Goal: Register for event/course

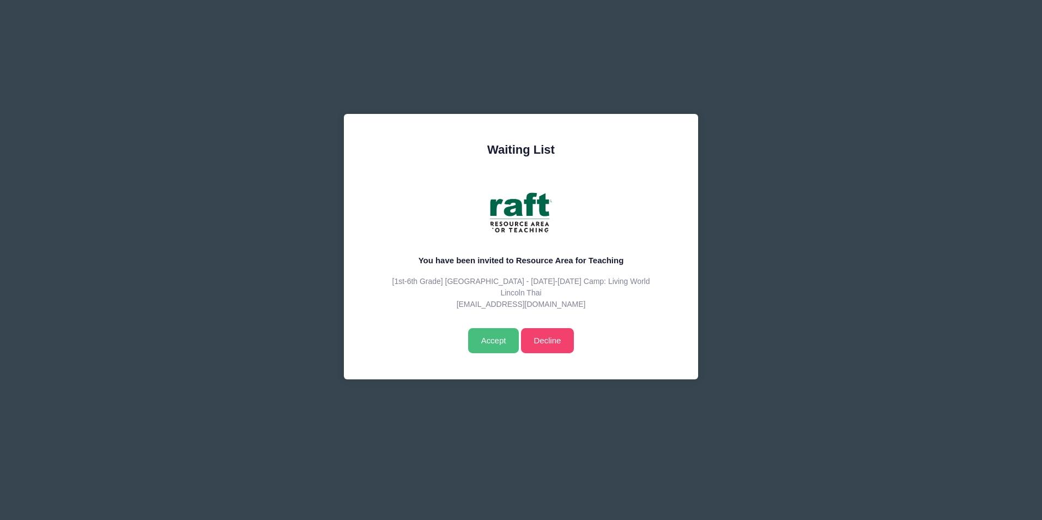
click at [488, 343] on input "Accept" at bounding box center [493, 340] width 51 height 25
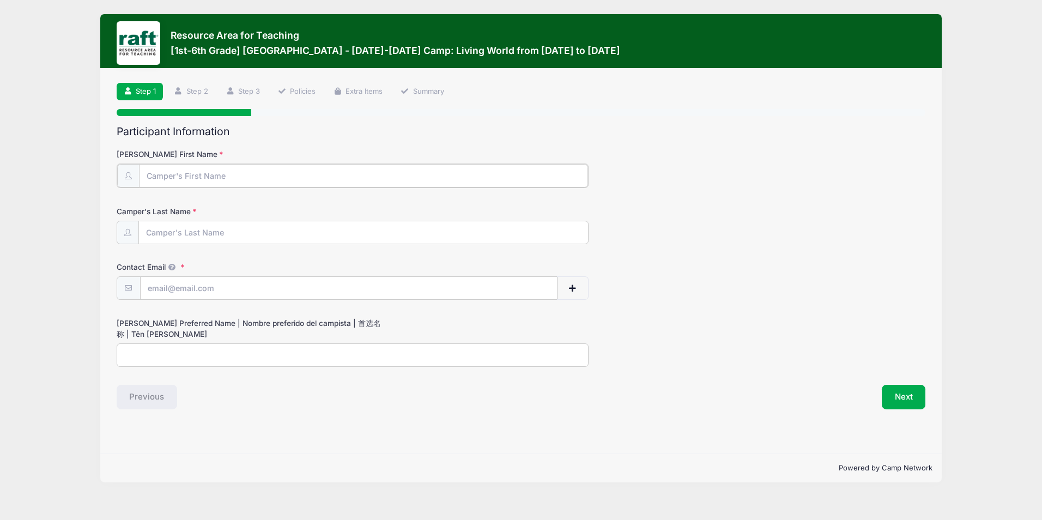
click at [306, 180] on input "[PERSON_NAME] First Name" at bounding box center [363, 175] width 449 height 23
type input "Thuong"
type input "Le"
type input "[EMAIL_ADDRESS][DOMAIN_NAME]"
click at [255, 176] on input "Thuong" at bounding box center [363, 175] width 449 height 23
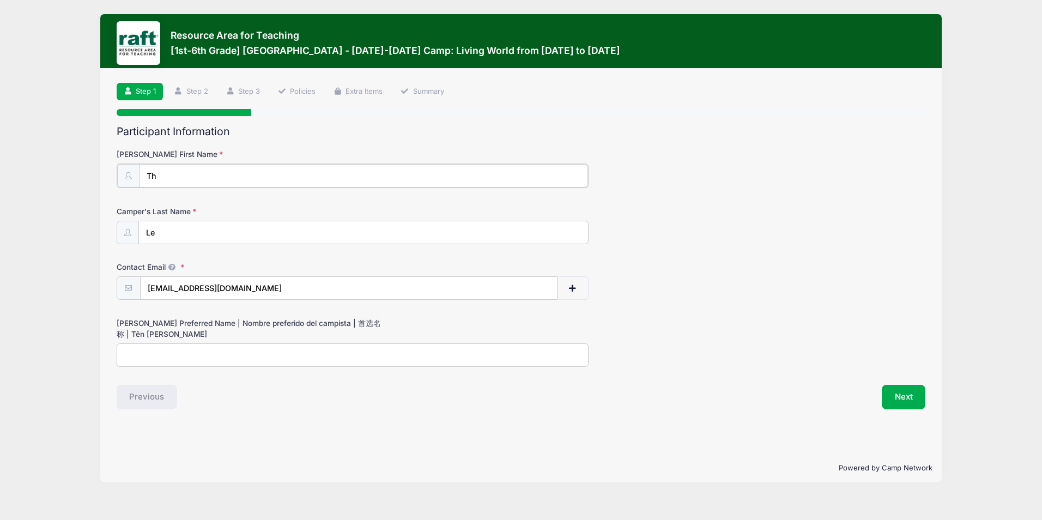
type input "T"
type input "Lincoln"
type input "Thai"
click at [181, 360] on input "Camper's Preferred Name | Nombre preferido del campista | 首选名称 | Tên ưa thích" at bounding box center [353, 353] width 472 height 23
type input "Lincoln"
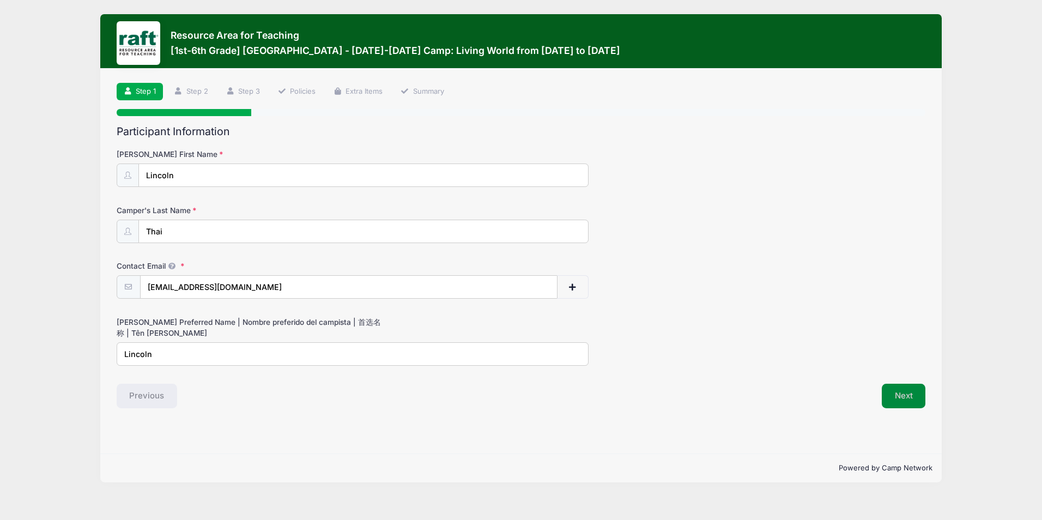
click at [922, 404] on button "Next" at bounding box center [904, 396] width 44 height 25
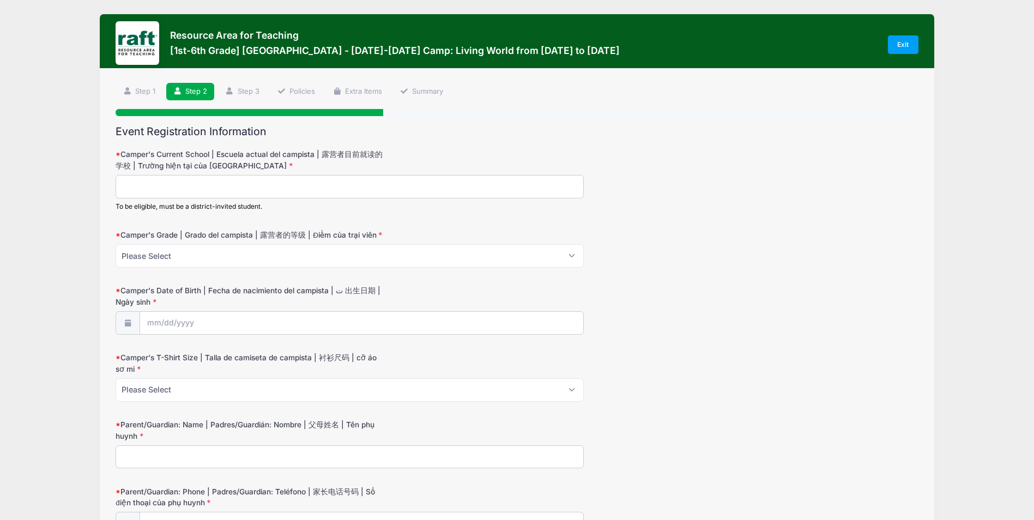
click at [275, 192] on input "Camper's Current School | Escuela actual del campista | 露营者目前就读的学校 | Trường hiệ…" at bounding box center [350, 186] width 468 height 23
type input "Brooketree"
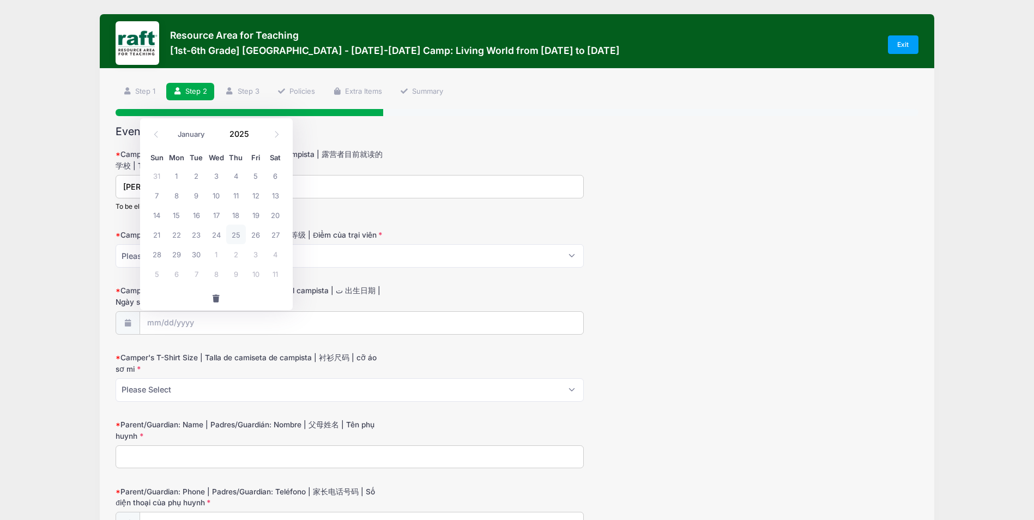
click at [704, 365] on div "Camper's T-Shirt Size | Talla de camiseta de campista | 衬衫尺码 | cỡ áo sơ mi Plea…" at bounding box center [517, 376] width 802 height 49
click at [226, 327] on input "Camper's Date of Birth | Fecha de nacimiento del campista | ت 出生日期 | Ngày sinh" at bounding box center [362, 323] width 444 height 23
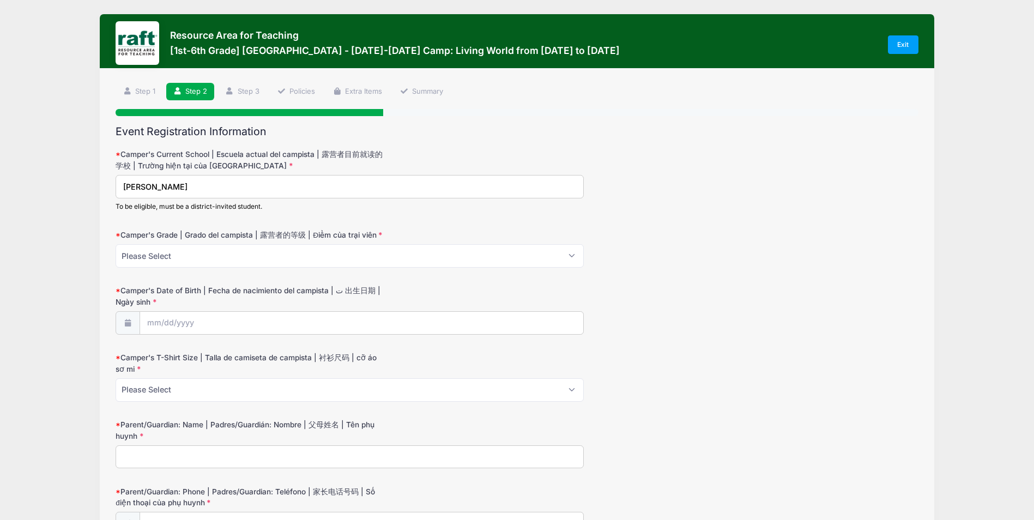
click at [633, 316] on div "Camper's Date of Birth | Fecha de nacimiento del campista | ت 出生日期 | Ngày sinh" at bounding box center [517, 309] width 802 height 49
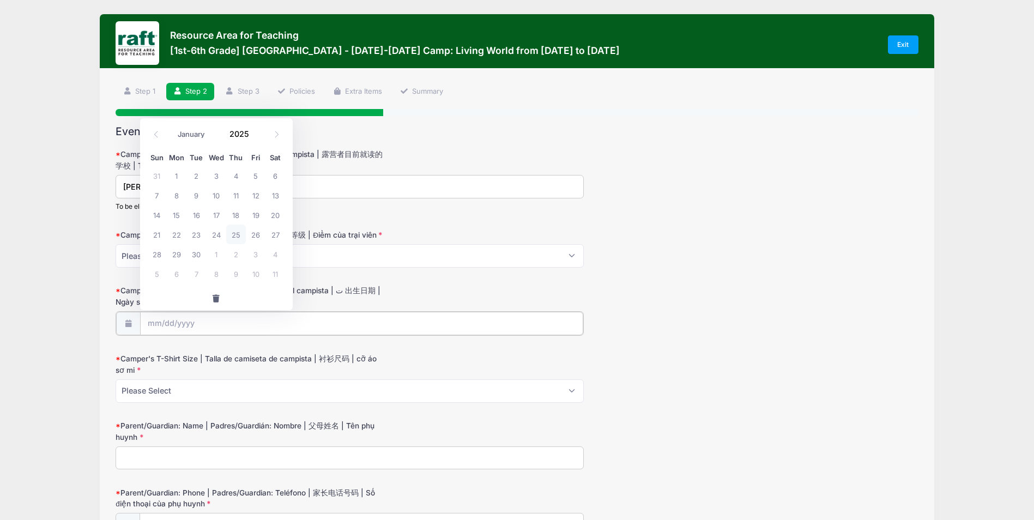
click at [208, 322] on input "Camper's Date of Birth | Fecha de nacimiento del campista | ت 出生日期 | Ngày sinh" at bounding box center [362, 323] width 444 height 23
click at [248, 324] on input "Camper's Date of Birth | Fecha de nacimiento del campista | ت 出生日期 | Ngày sinh" at bounding box center [362, 323] width 444 height 23
click at [237, 319] on input "Camper's Date of Birth | Fecha de nacimiento del campista | ت 出生日期 | Ngày sinh" at bounding box center [362, 323] width 444 height 23
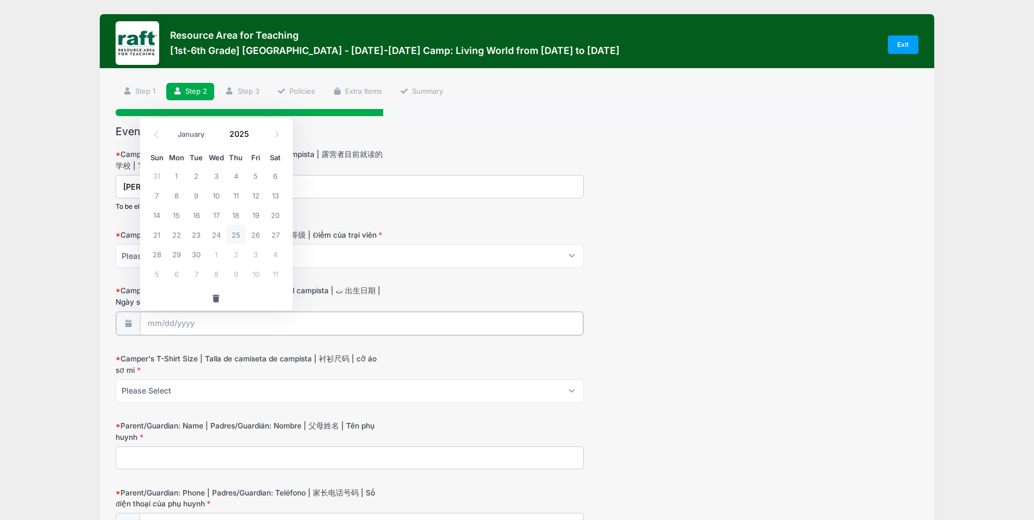
click at [206, 324] on input "Camper's Date of Birth | Fecha de nacimiento del campista | ت 出生日期 | Ngày sinh" at bounding box center [362, 323] width 444 height 23
click at [203, 132] on select "January February March April May June July August September October November De…" at bounding box center [197, 135] width 49 height 14
select select "5"
click at [173, 128] on select "January February March April May June July August September October November De…" at bounding box center [197, 135] width 49 height 14
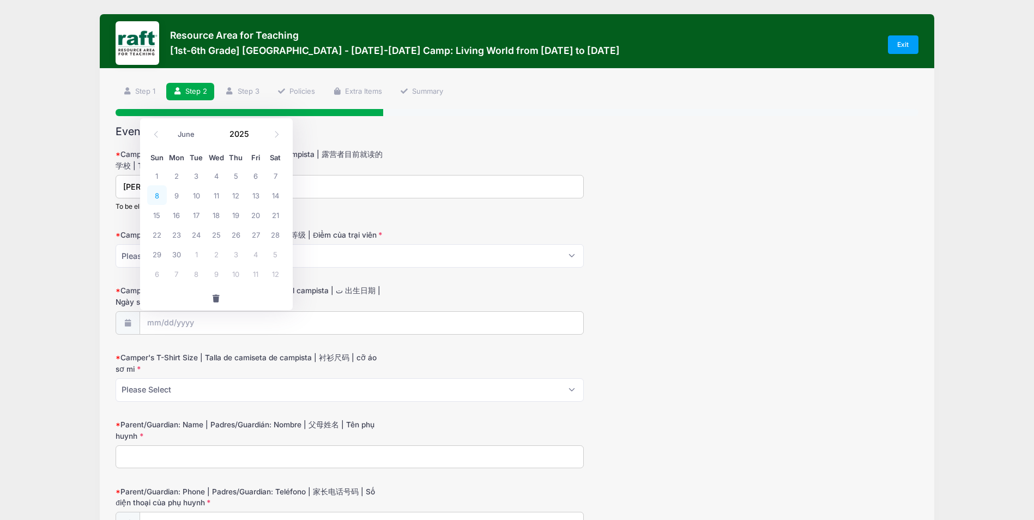
click at [156, 195] on span "8" at bounding box center [157, 195] width 20 height 20
type input "06/08/2025"
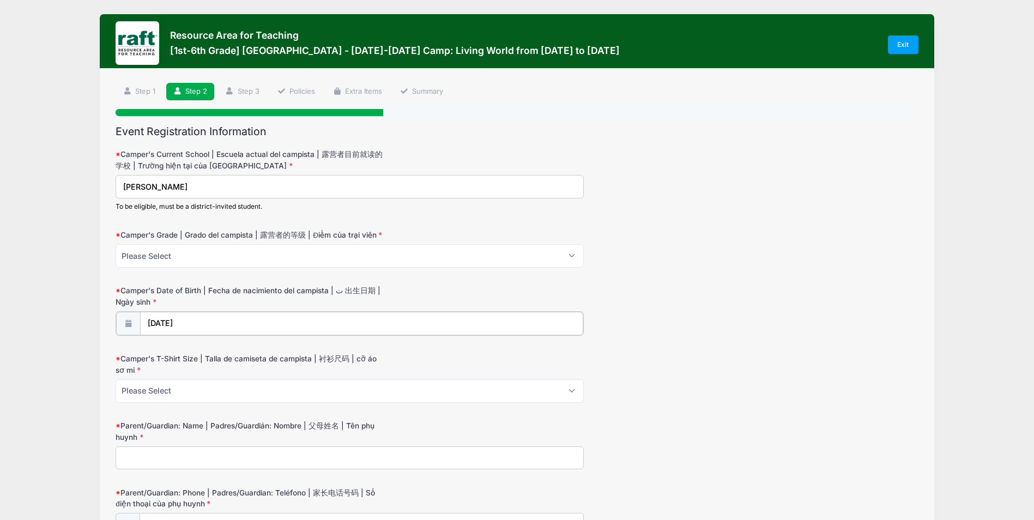
click at [188, 325] on input "06/08/2025" at bounding box center [362, 323] width 444 height 23
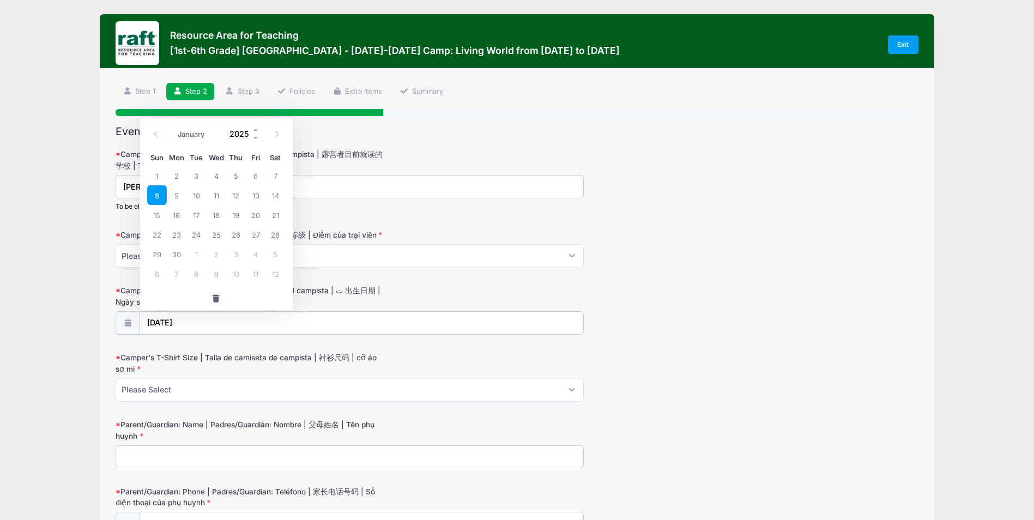
click at [239, 132] on input "2025" at bounding box center [242, 134] width 35 height 16
click at [256, 129] on span at bounding box center [256, 130] width 8 height 8
click at [256, 140] on span at bounding box center [256, 138] width 8 height 8
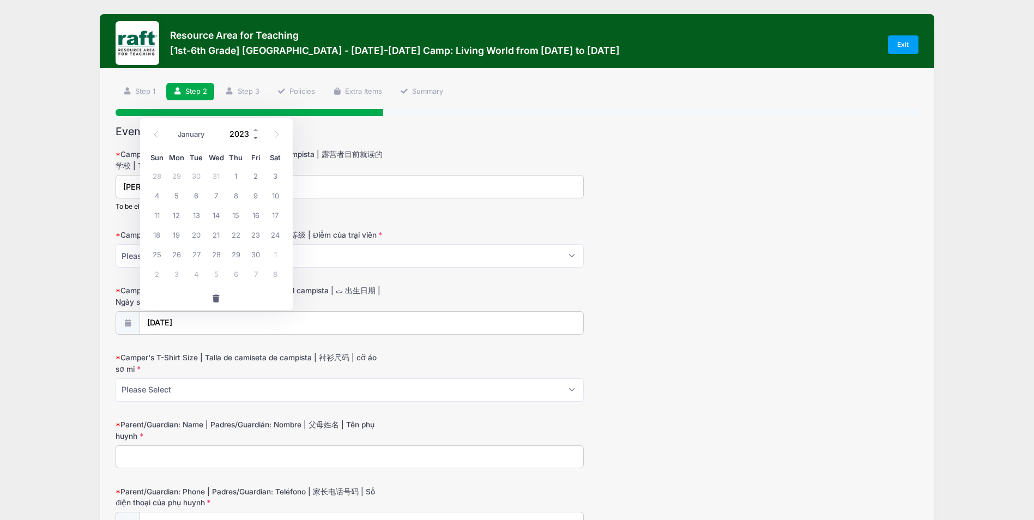
click at [256, 140] on span at bounding box center [256, 138] width 8 height 8
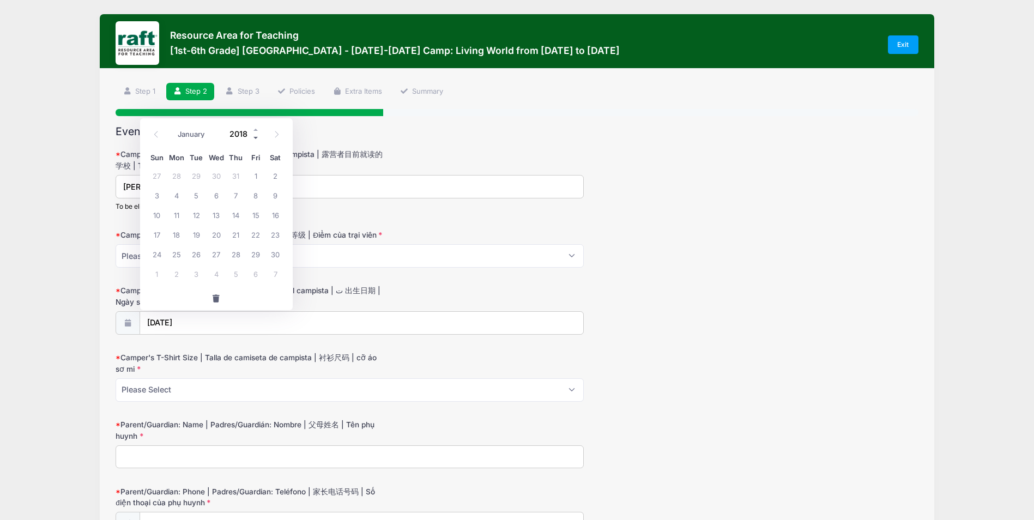
click at [256, 140] on span at bounding box center [256, 138] width 8 height 8
click at [253, 131] on span at bounding box center [256, 130] width 8 height 8
type input "2018"
click at [390, 313] on input "06/08/2025" at bounding box center [362, 323] width 444 height 23
click at [376, 313] on input "06/08/2025" at bounding box center [362, 323] width 444 height 23
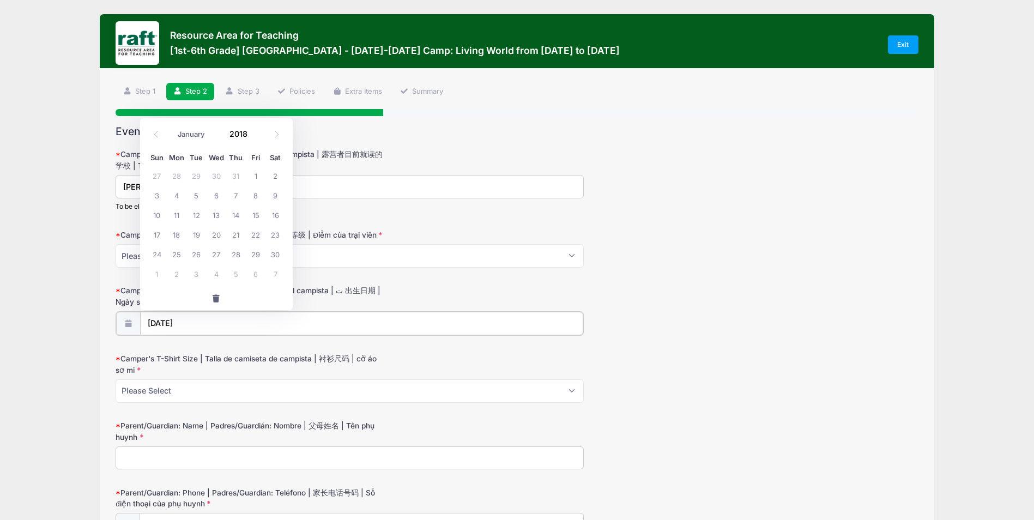
click at [240, 317] on input "06/08/2025" at bounding box center [362, 323] width 444 height 23
click at [229, 324] on input "06/08/2025" at bounding box center [362, 323] width 444 height 23
drag, startPoint x: 229, startPoint y: 324, endPoint x: 209, endPoint y: 327, distance: 19.9
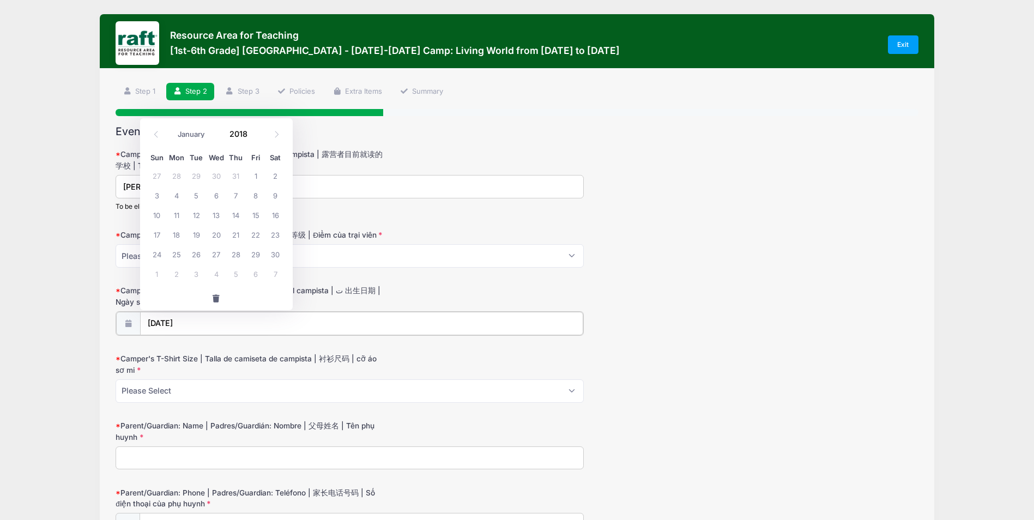
click at [209, 327] on input "06/08/2025" at bounding box center [362, 323] width 444 height 23
click at [257, 195] on span "8" at bounding box center [256, 195] width 20 height 20
type input "06/08/2018"
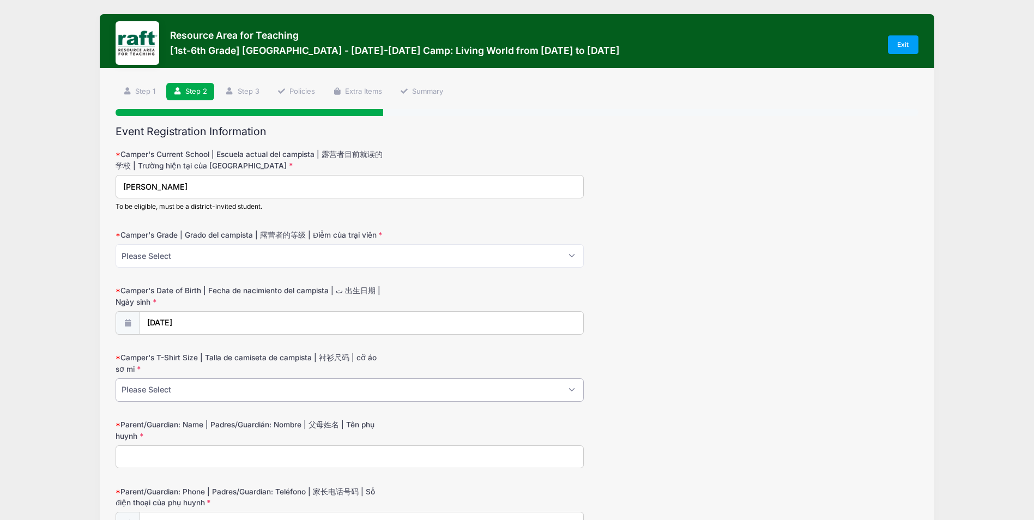
click at [183, 395] on select "Please Select Youth XS Youth S Youth M Youth L Youth XL Adult XS Adult S Adult …" at bounding box center [350, 389] width 468 height 23
select select "Youth M"
click at [116, 378] on select "Please Select Youth XS Youth S Youth M Youth L Youth XL Adult XS Adult S Adult …" at bounding box center [350, 389] width 468 height 23
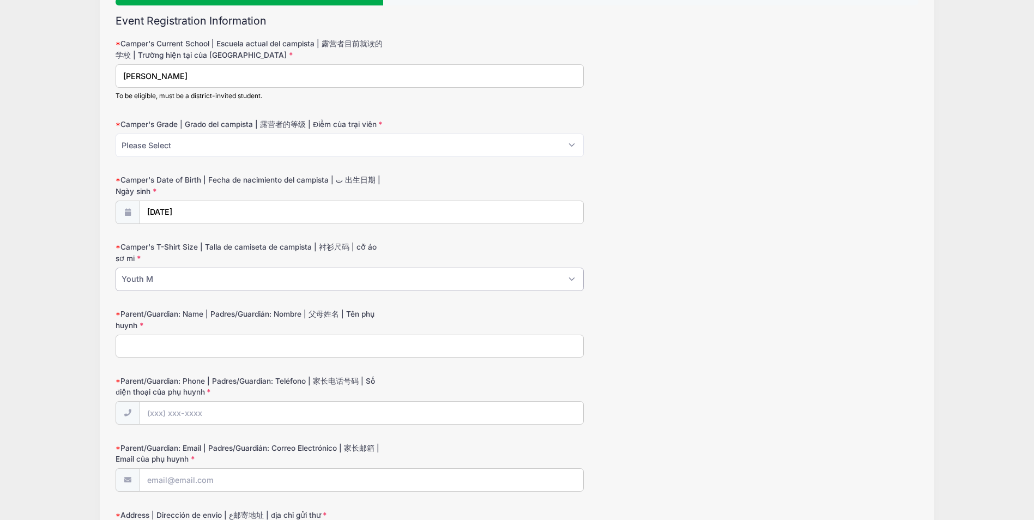
scroll to position [164, 0]
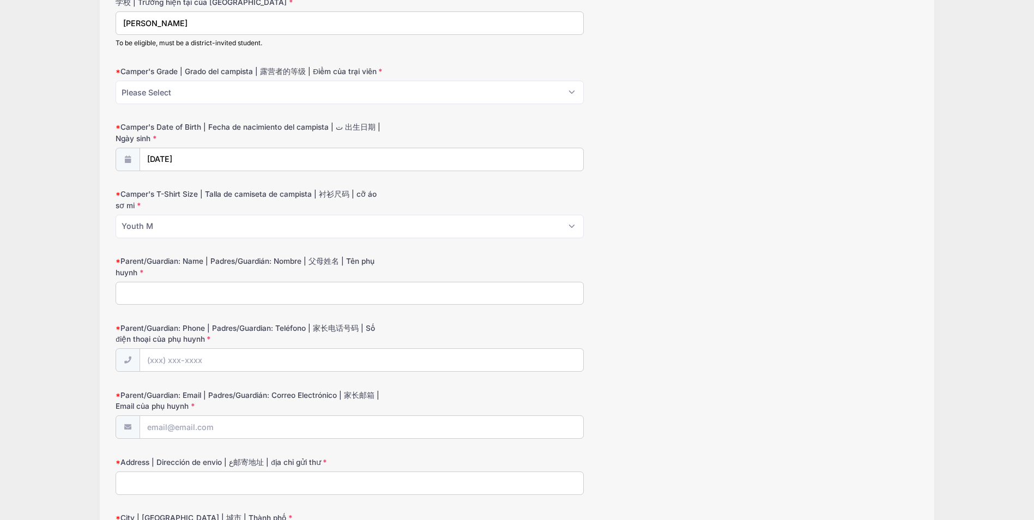
click at [142, 299] on input "Parent/Guardian: Name | Padres/Guardián: Nombre | 父母姓名 | Tên phụ huynh" at bounding box center [350, 293] width 468 height 23
type input "Thuong N Le"
type input "(408) 334-1282"
type input "[EMAIL_ADDRESS][DOMAIN_NAME]"
type input "762 Hammond Way Milpitas, CA"
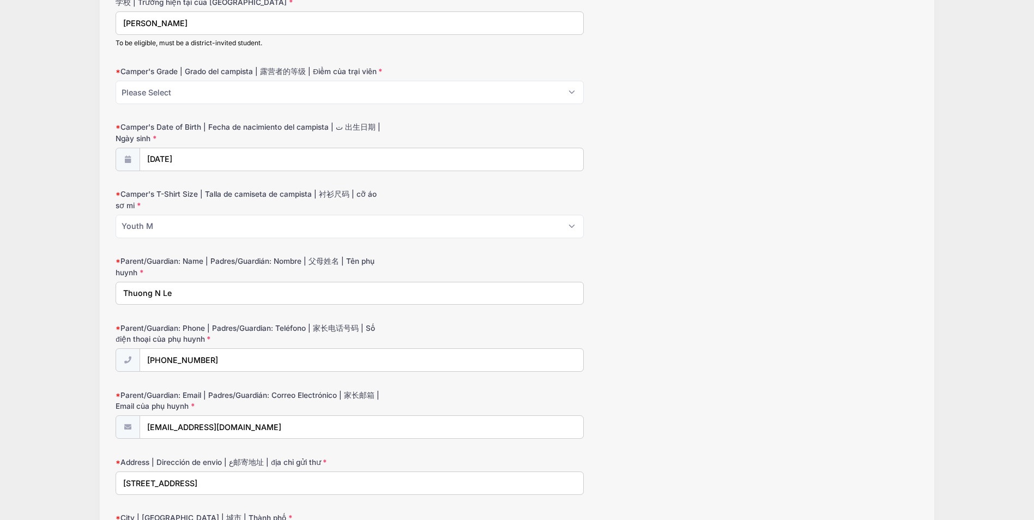
type input "Milpitas, CA"
select select "CA"
type input "95035"
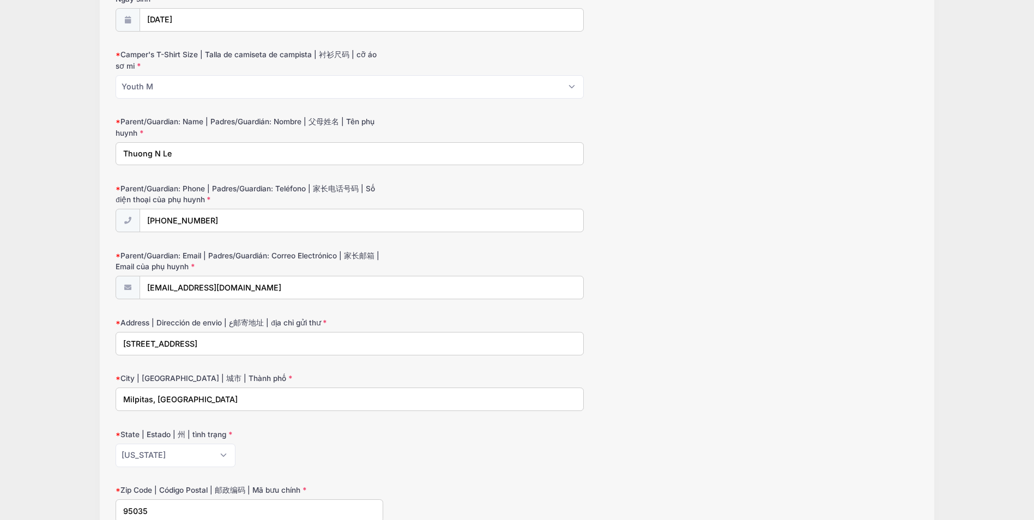
scroll to position [327, 0]
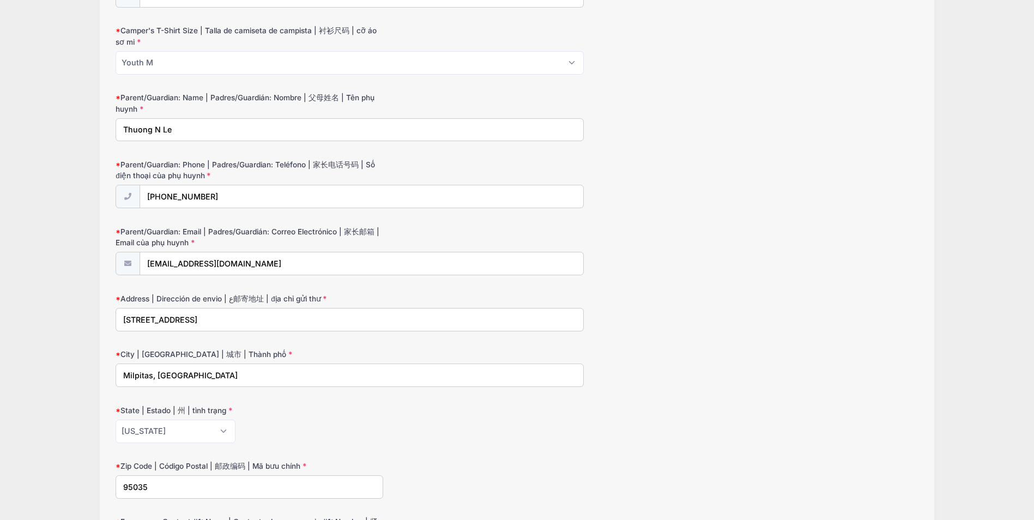
drag, startPoint x: 273, startPoint y: 326, endPoint x: -2, endPoint y: 322, distance: 274.7
type input "1891 Flickinger Ave"
type input "San Jose"
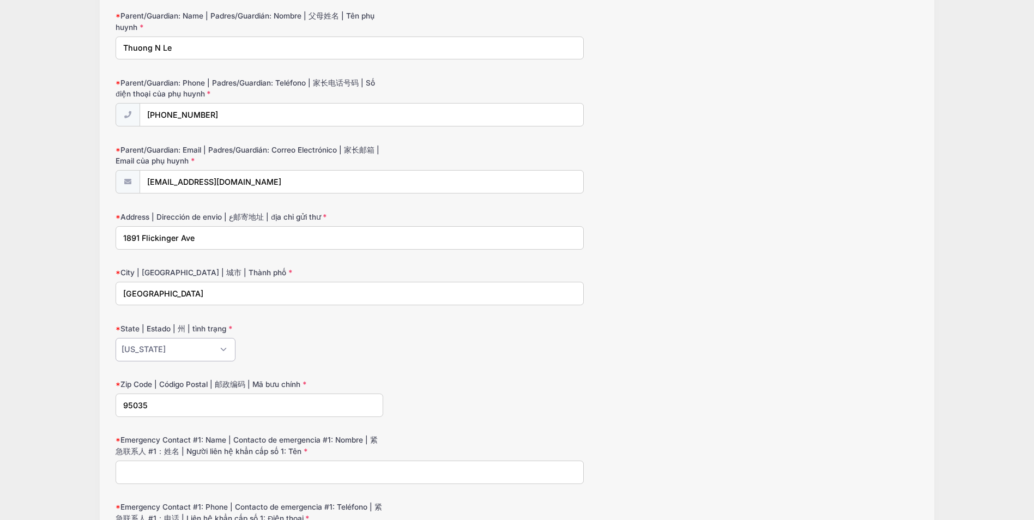
scroll to position [436, 0]
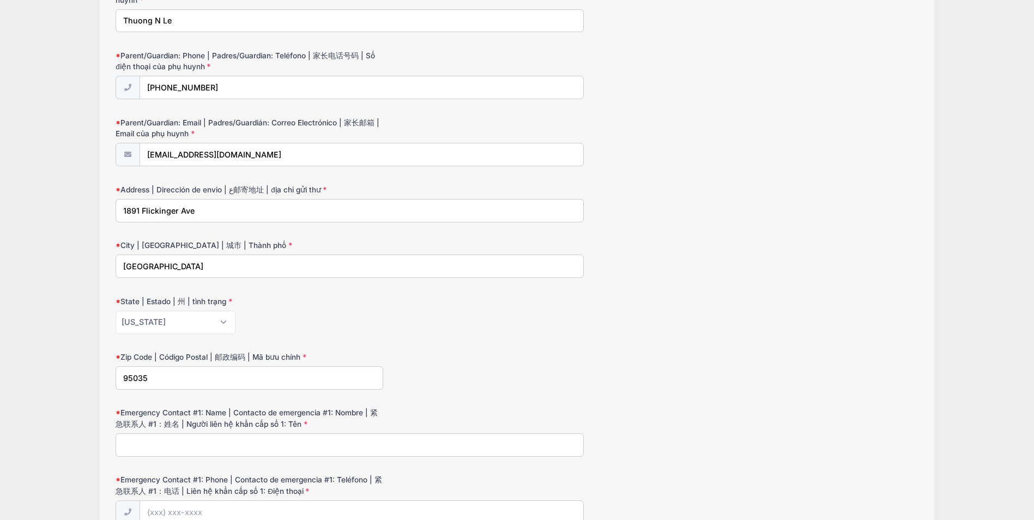
click at [198, 378] on input "95035" at bounding box center [250, 377] width 268 height 23
type input "95131"
click at [82, 412] on div "Resource Area for Teaching [1st-6th Grade] Berryessa - Oct 6-10 Camp: Living Wo…" at bounding box center [516, 316] width 1001 height 1505
click at [211, 449] on input "Emergency Contact #1: Name | Contacto de emergencia #1: Nombre | 紧急联系人 #1：姓名 | …" at bounding box center [350, 444] width 468 height 23
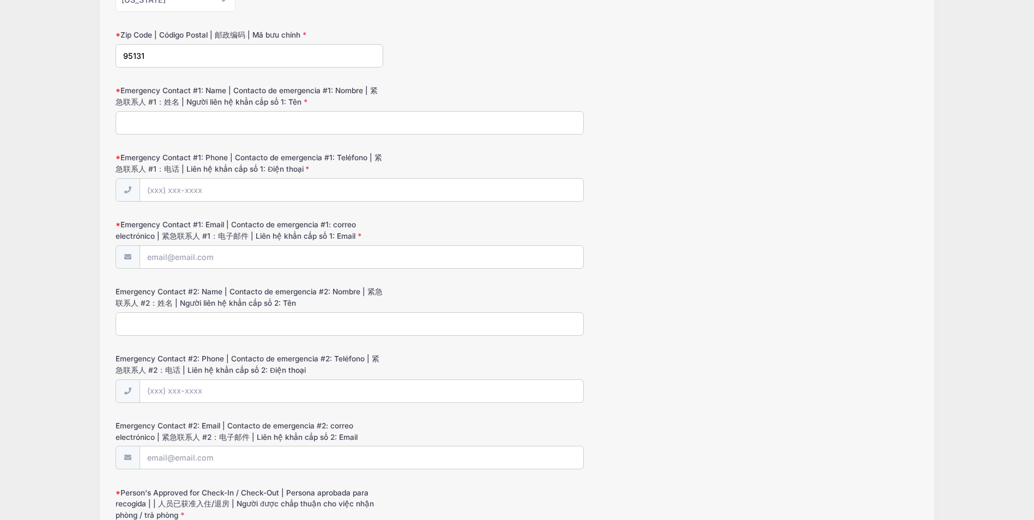
scroll to position [763, 0]
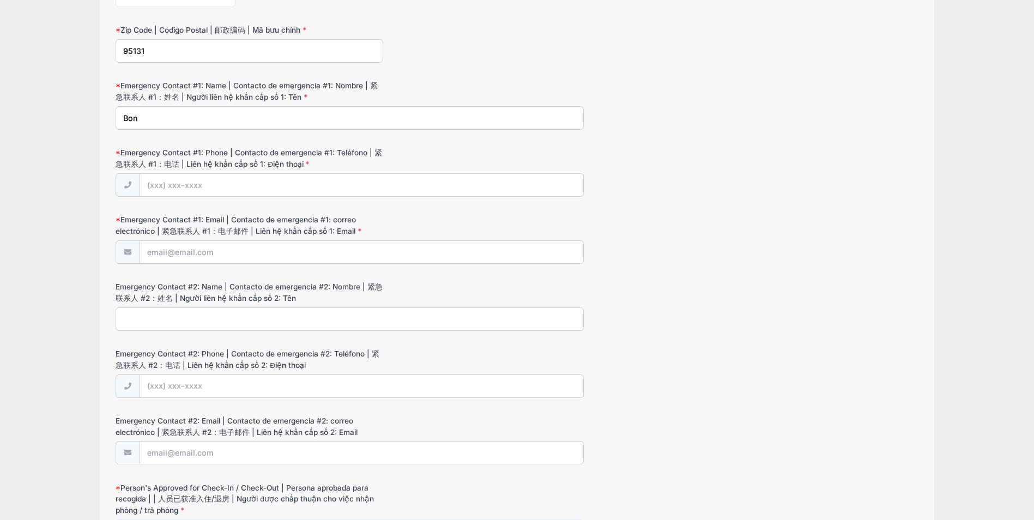
type input "Bong Do"
type input "(408) 512-0544"
click at [177, 259] on input "Emergency Contact #1: Email | Contacto de emergencia #1: correo electrónico | 紧…" at bounding box center [362, 252] width 444 height 23
type input "[EMAIL_ADDRESS][DOMAIN_NAME]"
click at [224, 326] on input "Emergency Contact #2: Name | Contacto de emergencia #2: Nombre | 紧急联系人 #2：姓名 | …" at bounding box center [350, 318] width 468 height 23
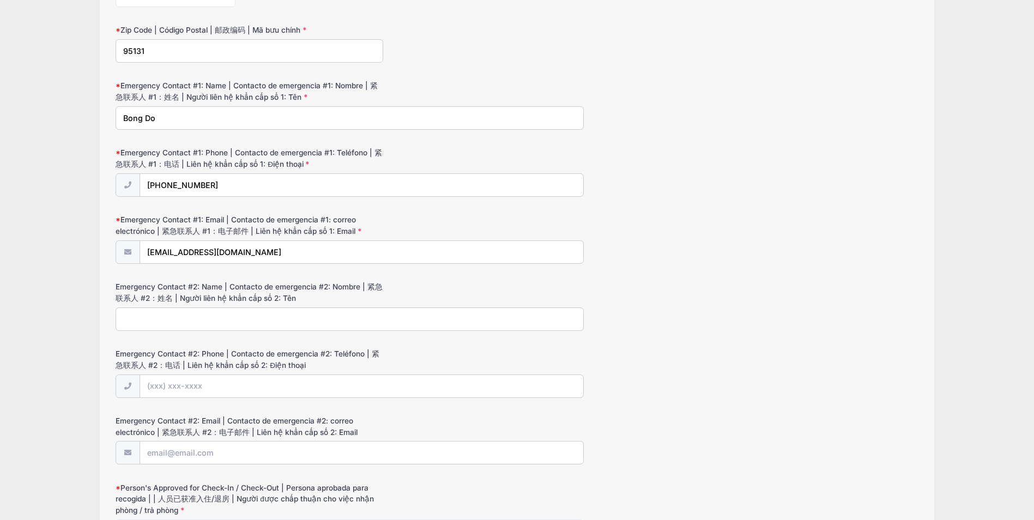
scroll to position [818, 0]
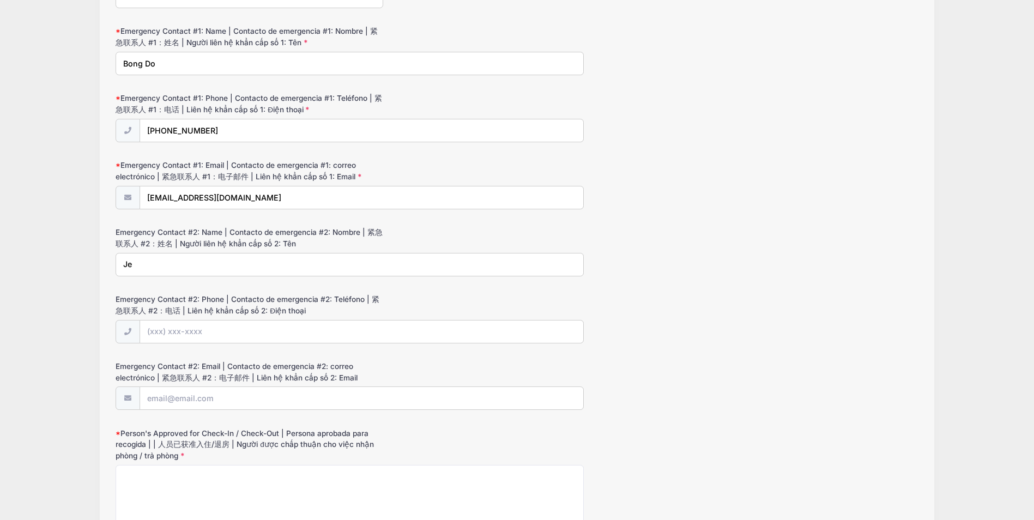
type input "Jennifer Thai"
type input "(408) 726-2787"
click at [195, 403] on input "Emergency Contact #2: Email | Contacto de emergencia #2: correo electrónico | 紧…" at bounding box center [362, 398] width 444 height 23
type input "[EMAIL_ADDRESS][DOMAIN_NAME]"
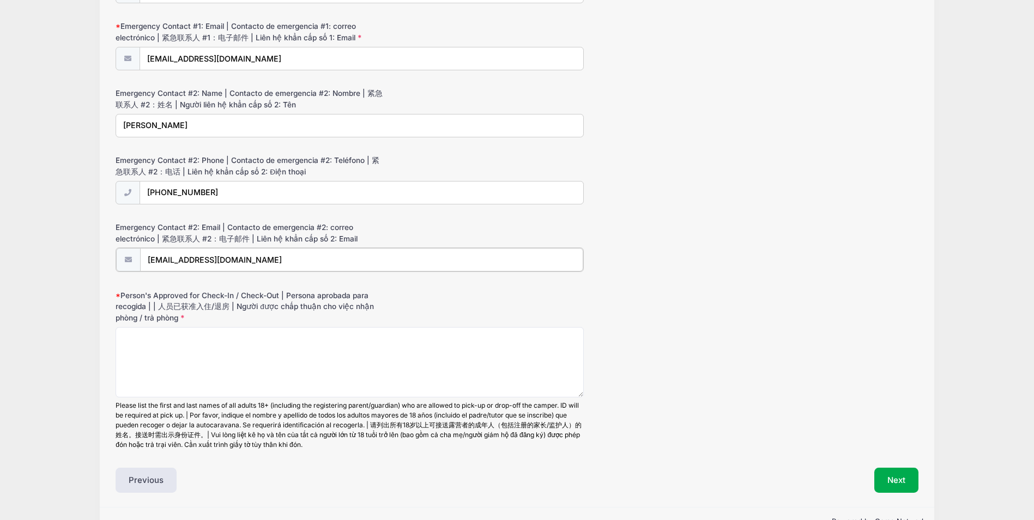
scroll to position [981, 0]
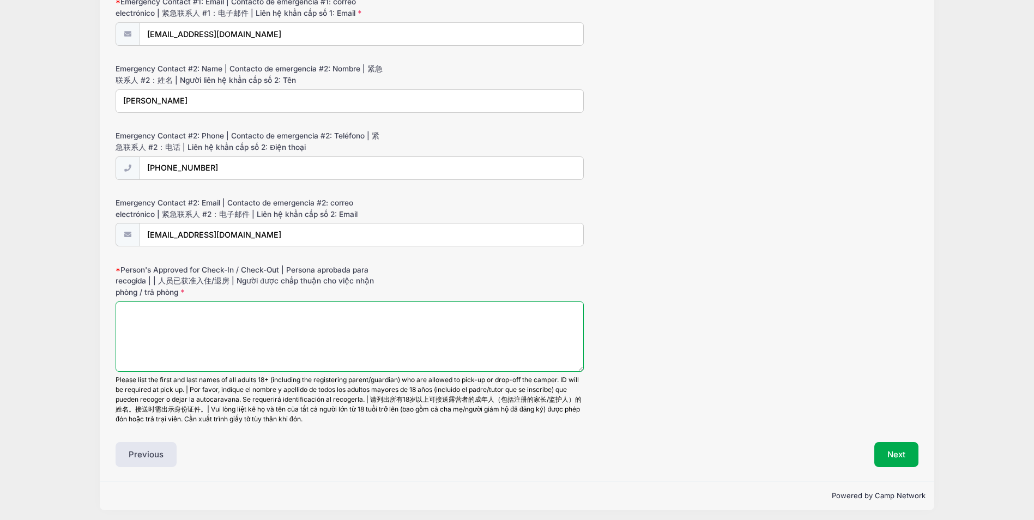
click at [215, 328] on textarea "Person's Approved for Check-In / Check-Out | Persona aprobada para recogida | |…" at bounding box center [350, 336] width 468 height 70
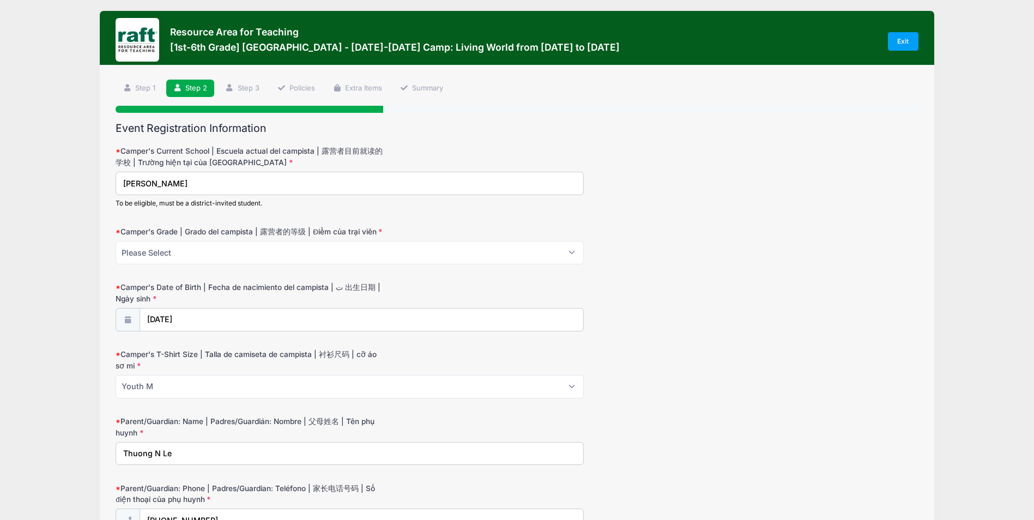
scroll to position [0, 0]
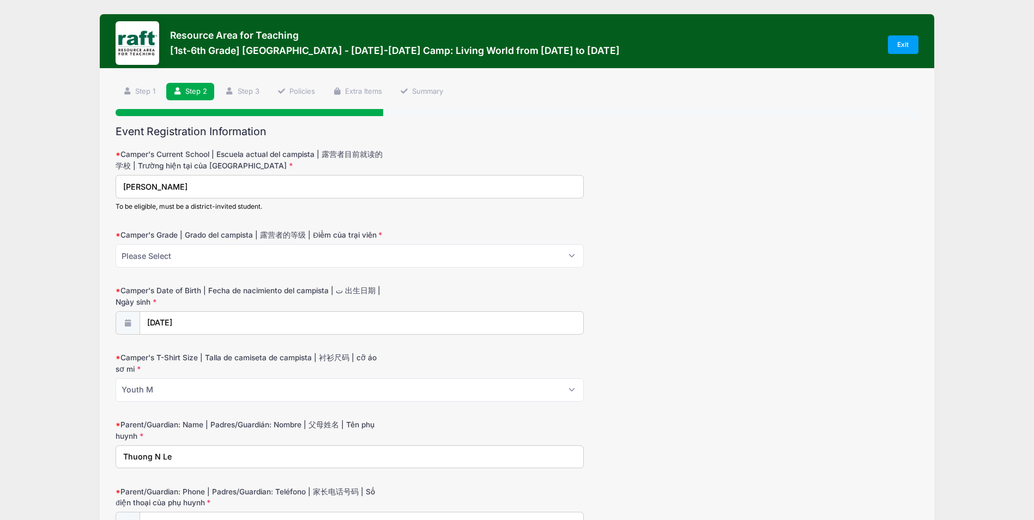
type textarea "Thuong Le"
click at [216, 254] on select "Please Select 1 2 3 4 5 6" at bounding box center [350, 255] width 468 height 23
select select "1"
click at [116, 244] on select "Please Select 1 2 3 4 5 6" at bounding box center [350, 255] width 468 height 23
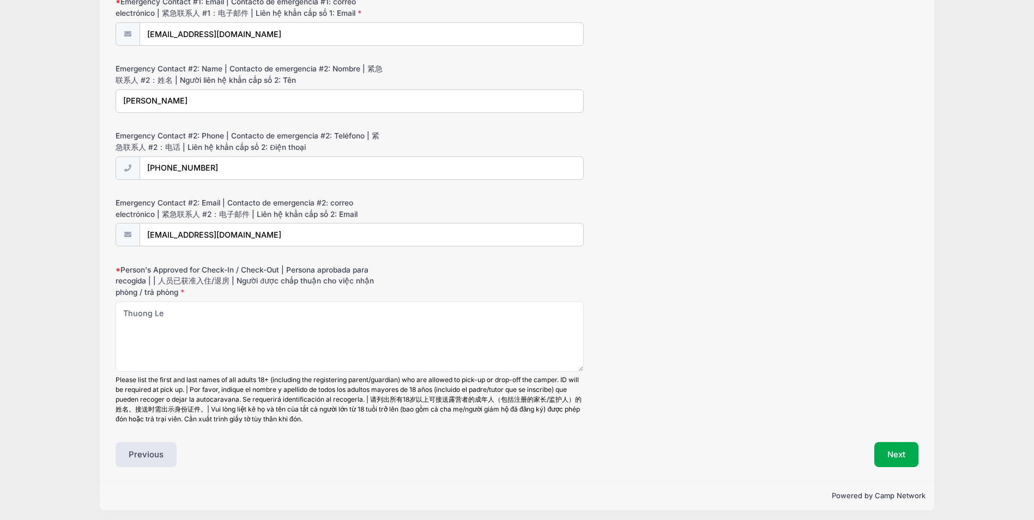
scroll to position [985, 0]
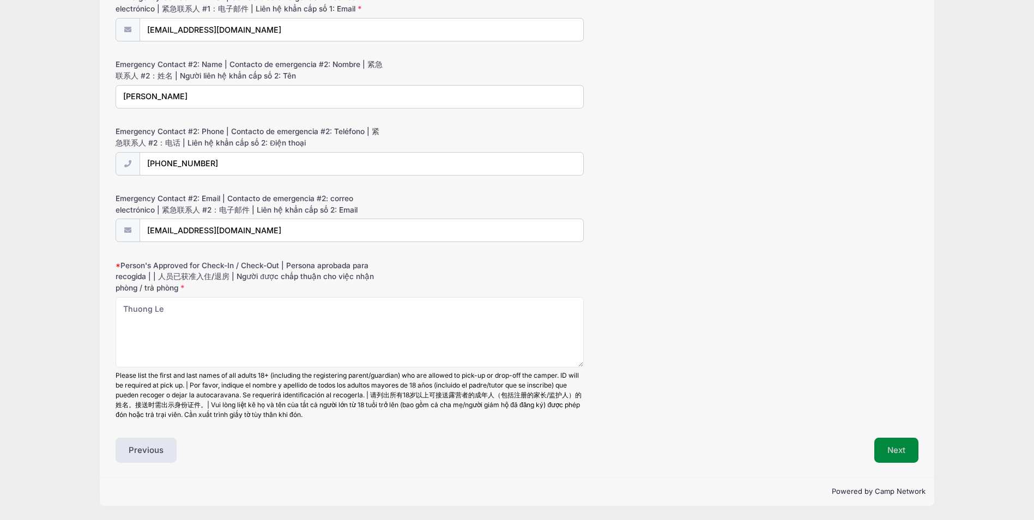
click at [898, 454] on button "Next" at bounding box center [896, 450] width 44 height 25
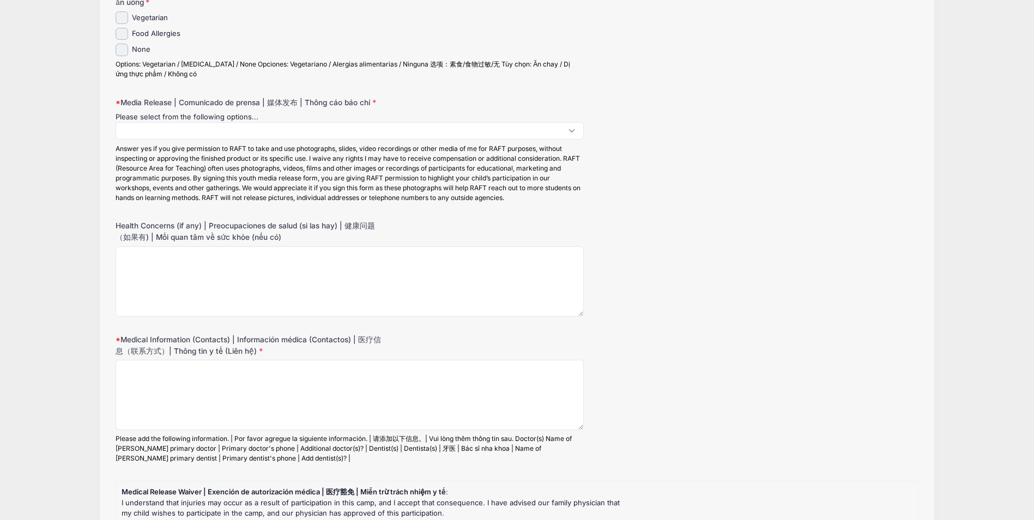
scroll to position [0, 0]
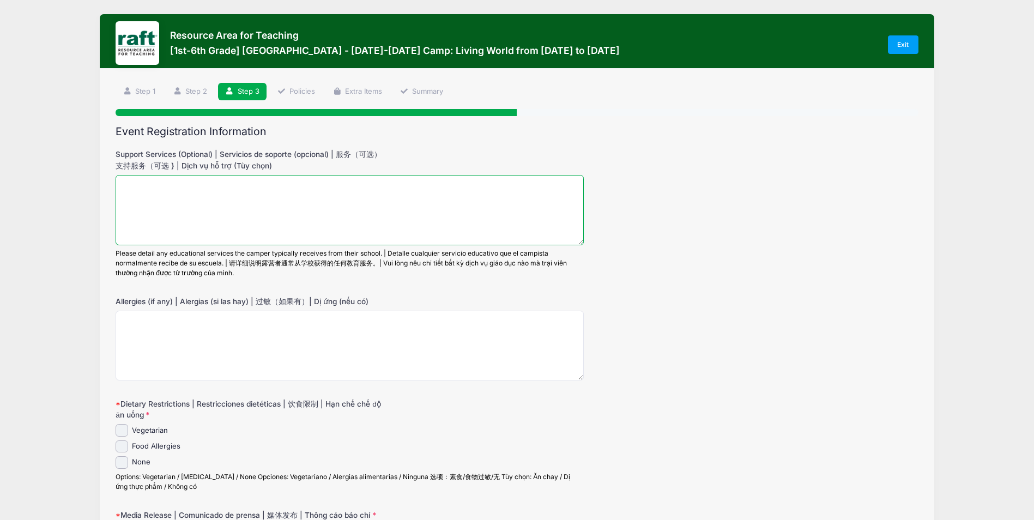
click at [349, 200] on textarea "Support Services (Optional) | Servicios de soporte (opcional) | 服务（可选） 支持服务（可选 …" at bounding box center [350, 210] width 468 height 70
click at [125, 463] on input "None" at bounding box center [122, 462] width 13 height 13
checkbox input "true"
click at [179, 195] on textarea "Support Services (Optional) | Servicios de soporte (opcional) | 服务（可选） 支持服务（可选 …" at bounding box center [350, 210] width 468 height 70
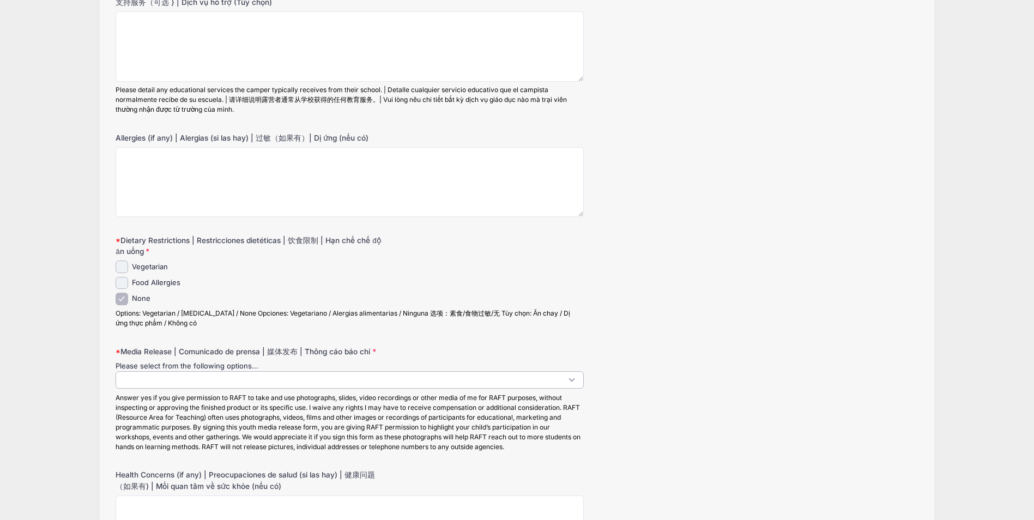
scroll to position [1, 0]
click at [169, 376] on span at bounding box center [350, 379] width 468 height 17
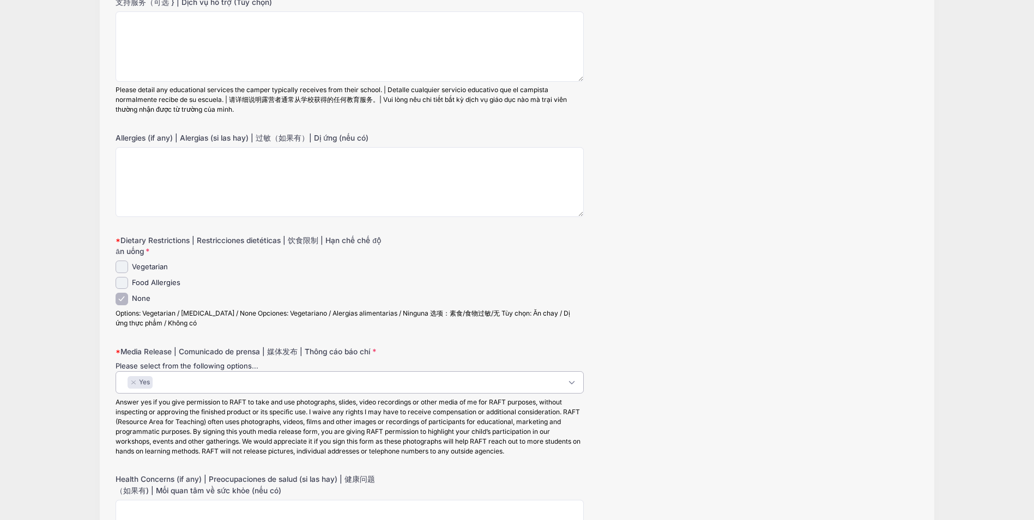
click at [212, 384] on span "× Yes" at bounding box center [350, 382] width 468 height 22
click at [135, 383] on button "×" at bounding box center [133, 382] width 7 height 4
select select "No"
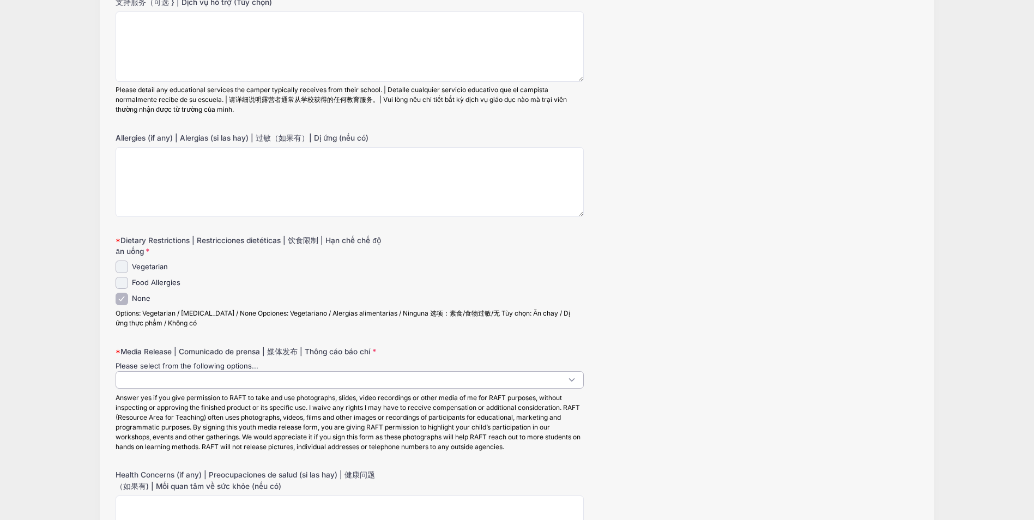
click at [208, 378] on span at bounding box center [350, 379] width 468 height 17
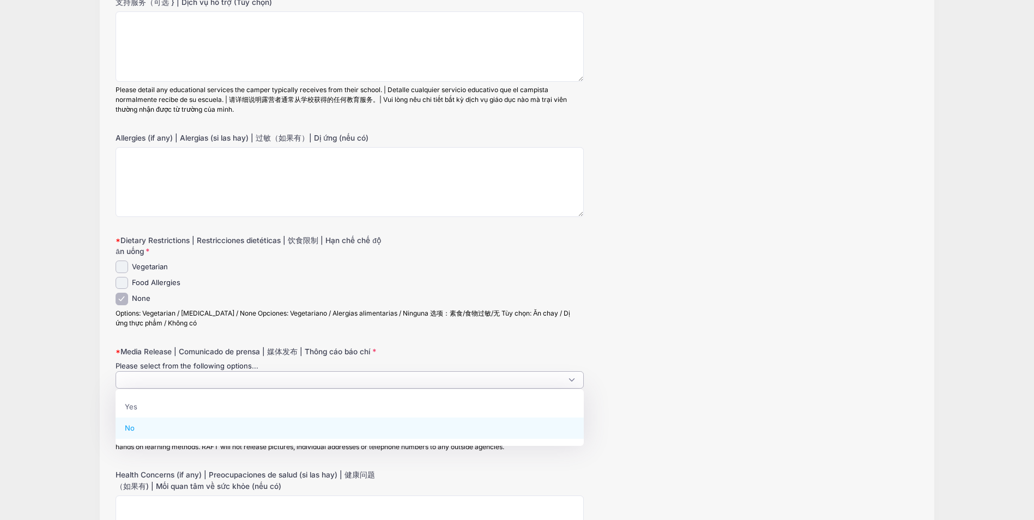
select select "No"
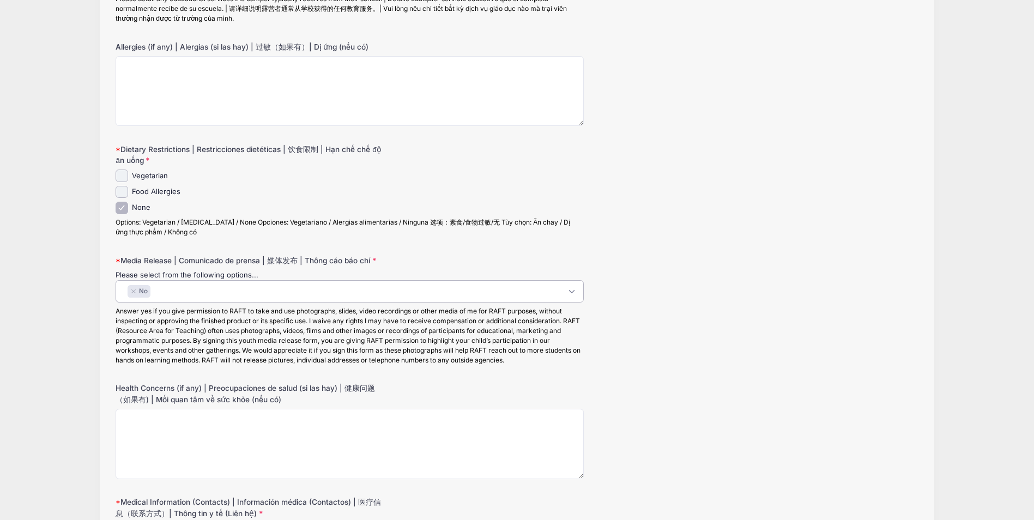
scroll to position [273, 0]
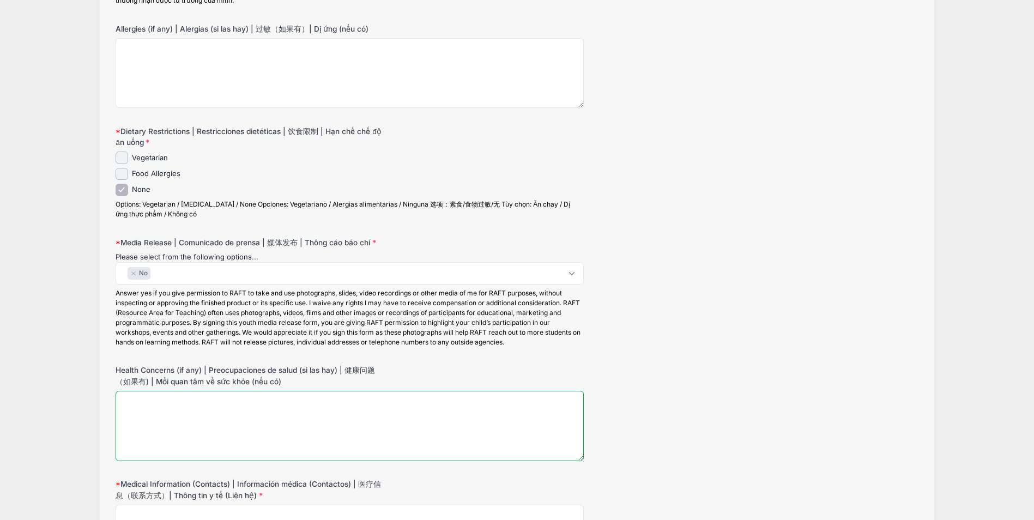
click at [219, 420] on textarea "Health Concerns (if any) | Preocupaciones de salud (si las hay) | 健康问题（如果有) | M…" at bounding box center [350, 426] width 468 height 70
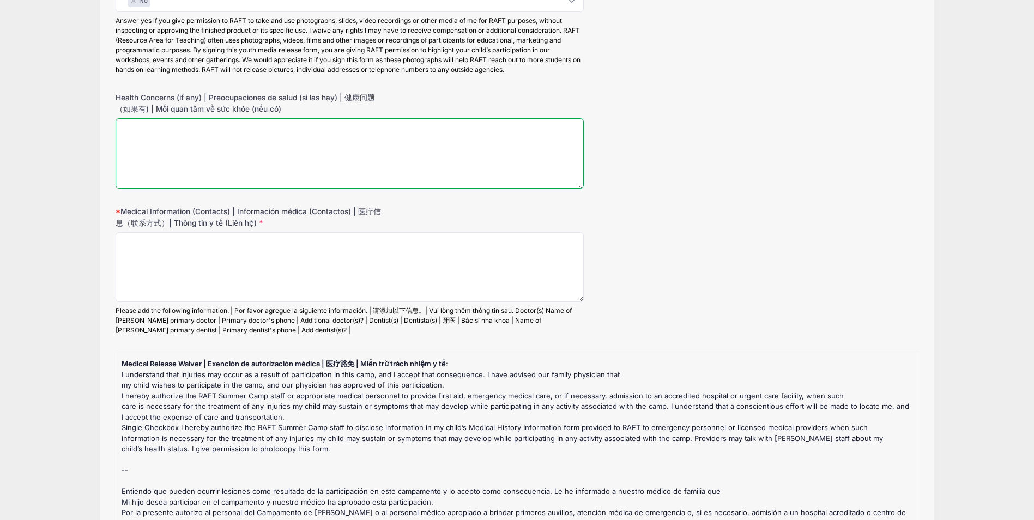
scroll to position [491, 0]
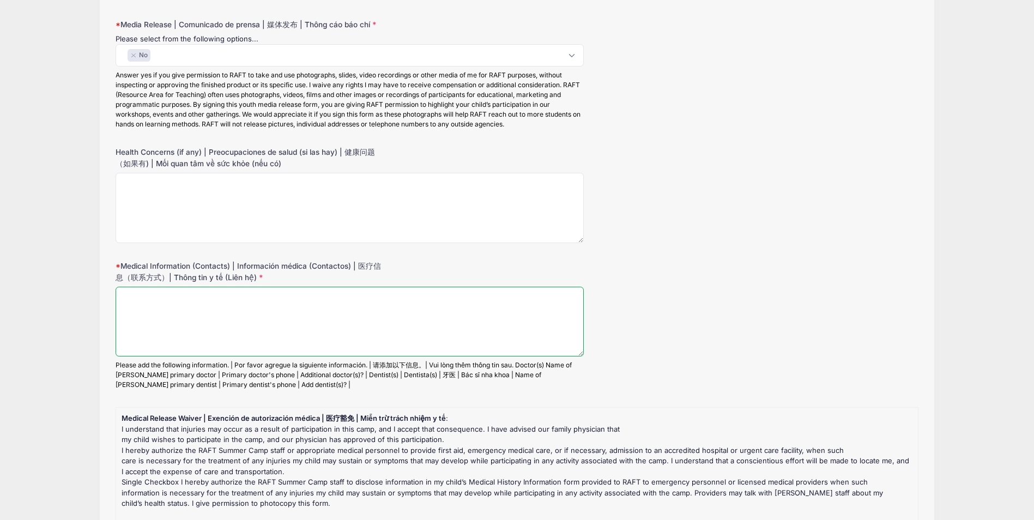
click at [150, 311] on textarea "Medical Information (Contacts) | Información médica (Contactos) | 医疗信息（联系方式）| T…" at bounding box center [350, 322] width 468 height 70
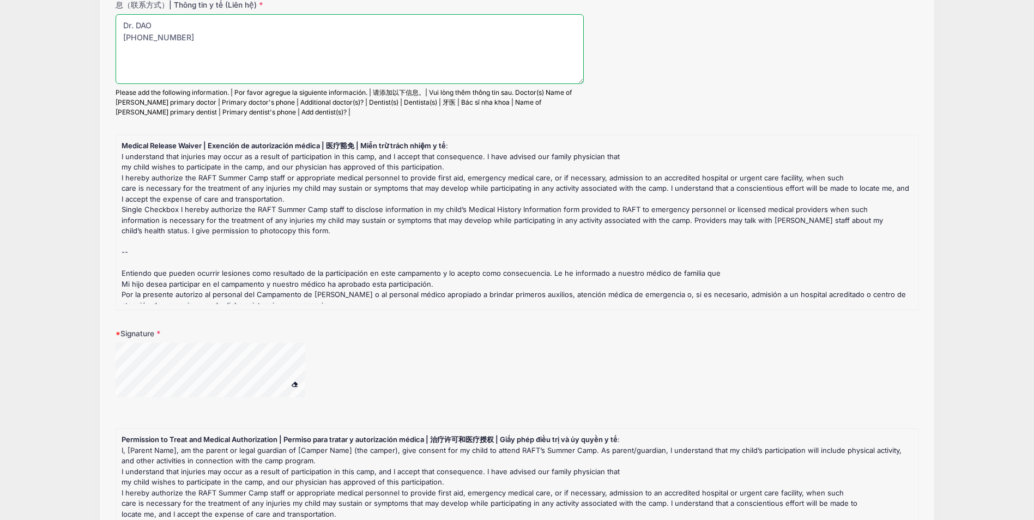
click at [228, 410] on div at bounding box center [350, 377] width 468 height 68
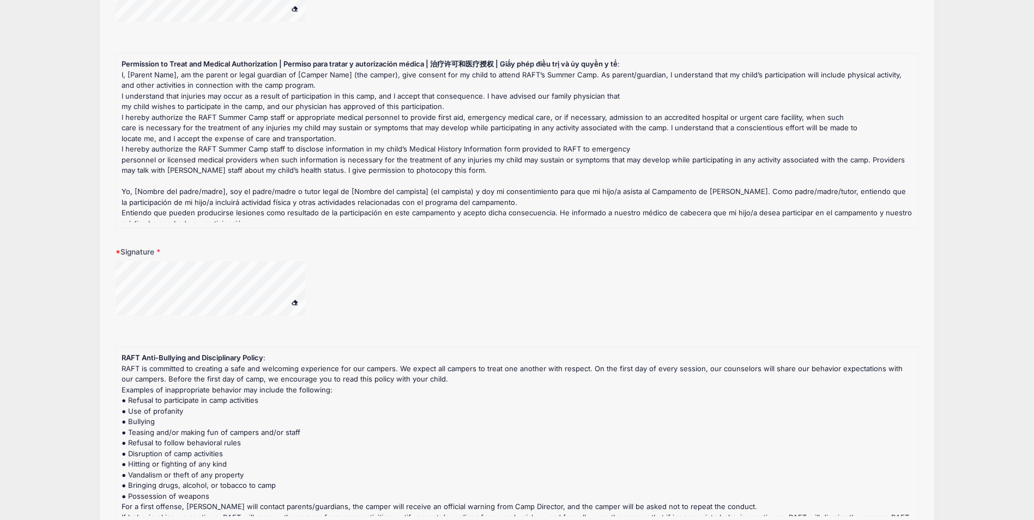
scroll to position [1145, 0]
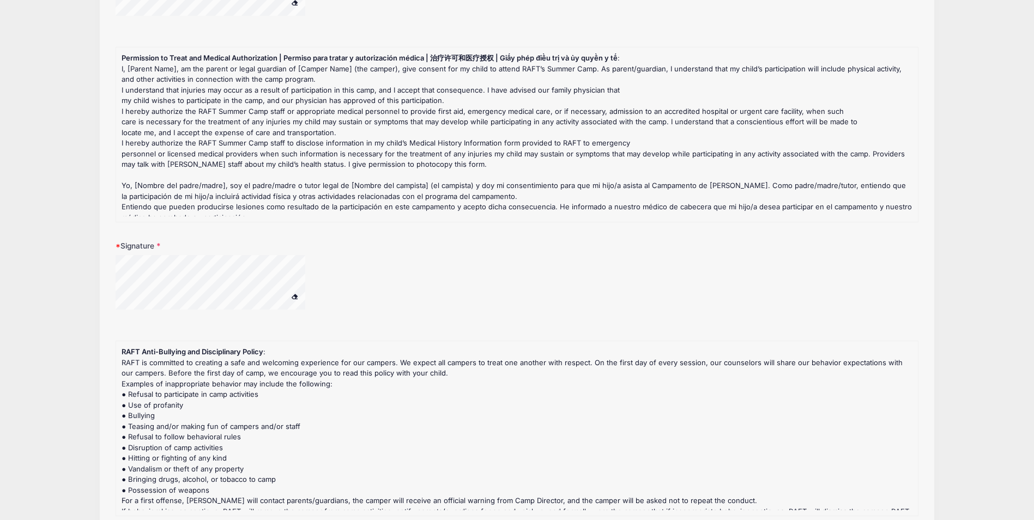
click at [204, 315] on div at bounding box center [350, 289] width 468 height 68
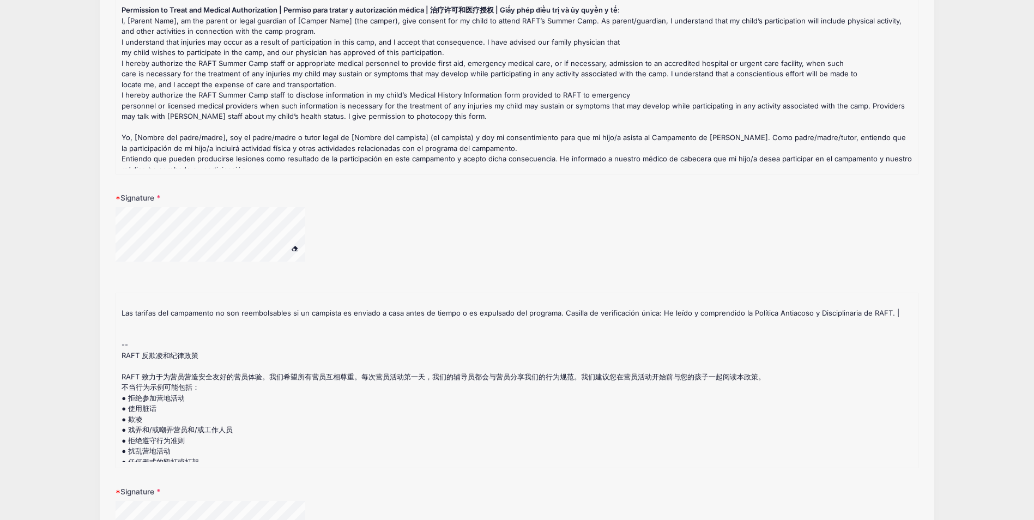
scroll to position [1417, 0]
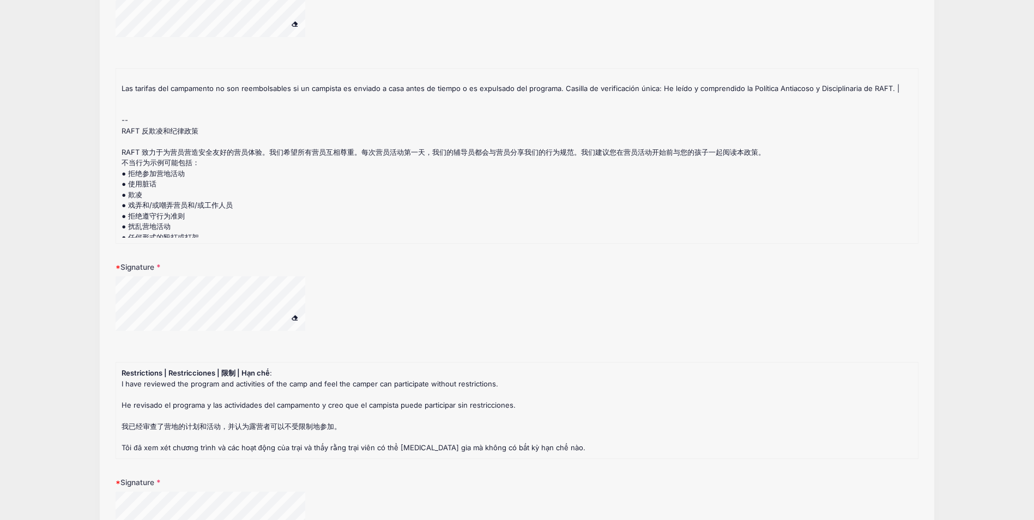
type textarea "Dr. DAO 1-888-901-4636"
drag, startPoint x: 247, startPoint y: 343, endPoint x: 456, endPoint y: 370, distance: 211.0
click at [456, 370] on div "Restrictions | Restricciones | 限制 | Hạn chế : I have reviewed the program and a…" at bounding box center [517, 410] width 790 height 85
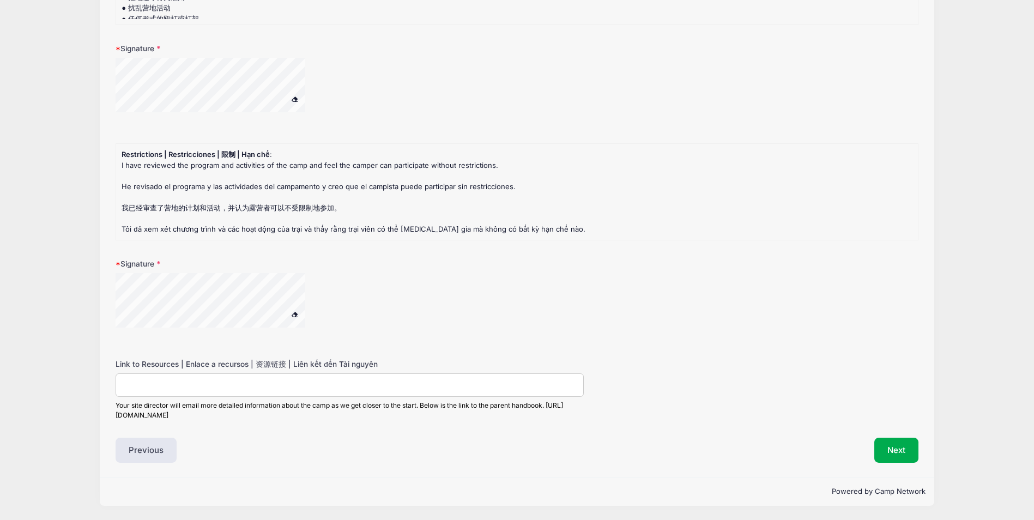
scroll to position [1645, 0]
drag, startPoint x: 106, startPoint y: 274, endPoint x: 240, endPoint y: 330, distance: 144.6
click at [240, 330] on div at bounding box center [350, 307] width 468 height 68
click at [904, 452] on button "Next" at bounding box center [896, 450] width 44 height 25
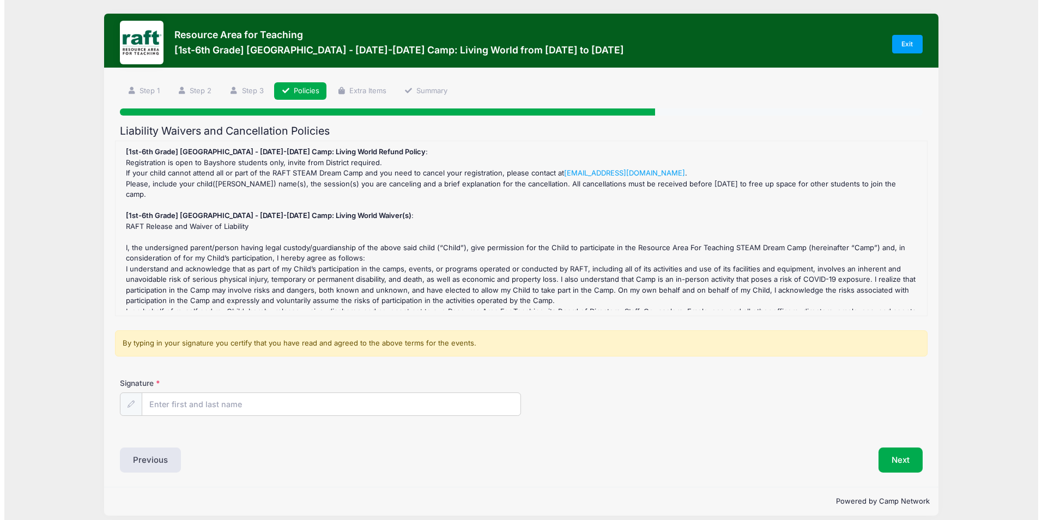
scroll to position [0, 0]
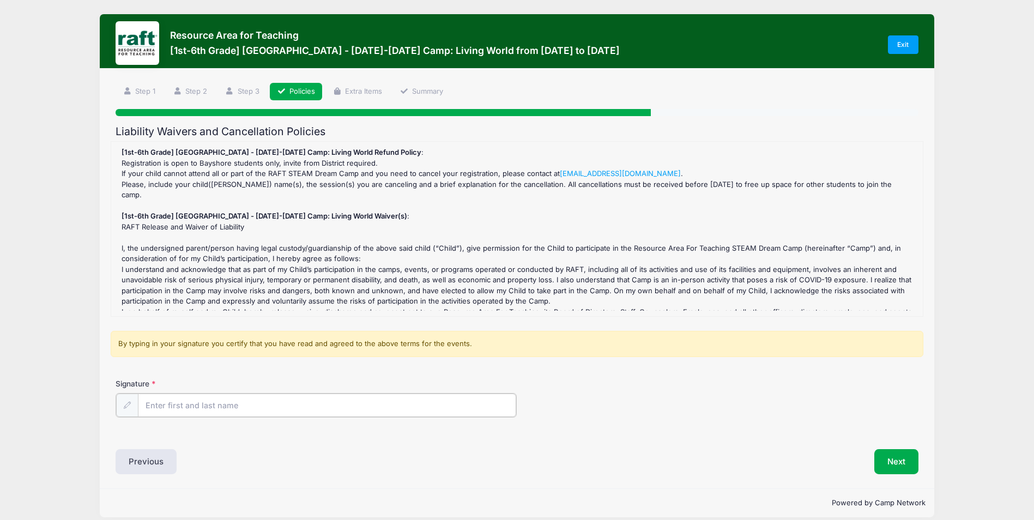
click at [179, 406] on input "Signature" at bounding box center [327, 405] width 378 height 23
click at [215, 409] on input "Signature" at bounding box center [327, 405] width 378 height 23
click at [211, 429] on div "Signature" at bounding box center [517, 406] width 813 height 56
click at [211, 413] on input "Signature" at bounding box center [327, 405] width 378 height 23
type input "Thuong"
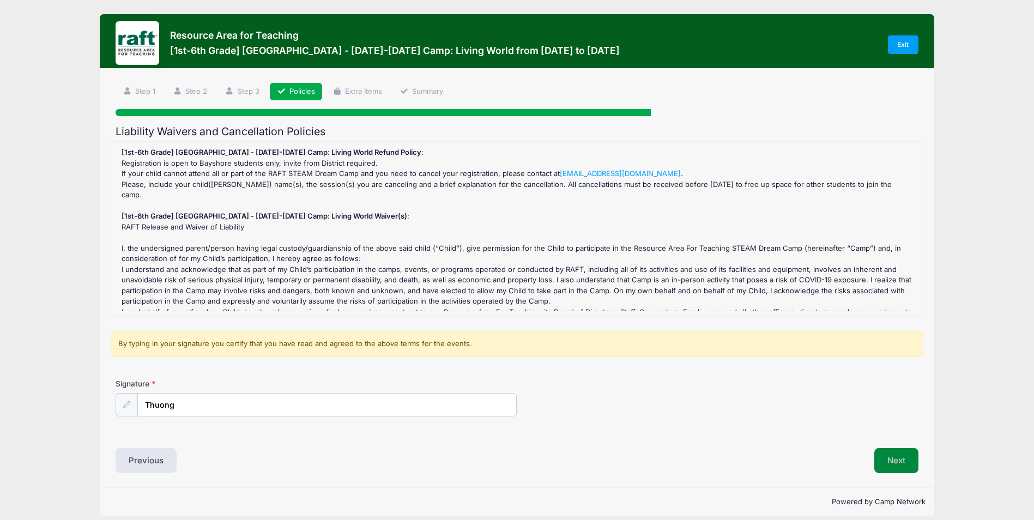
click at [899, 456] on button "Next" at bounding box center [896, 460] width 44 height 25
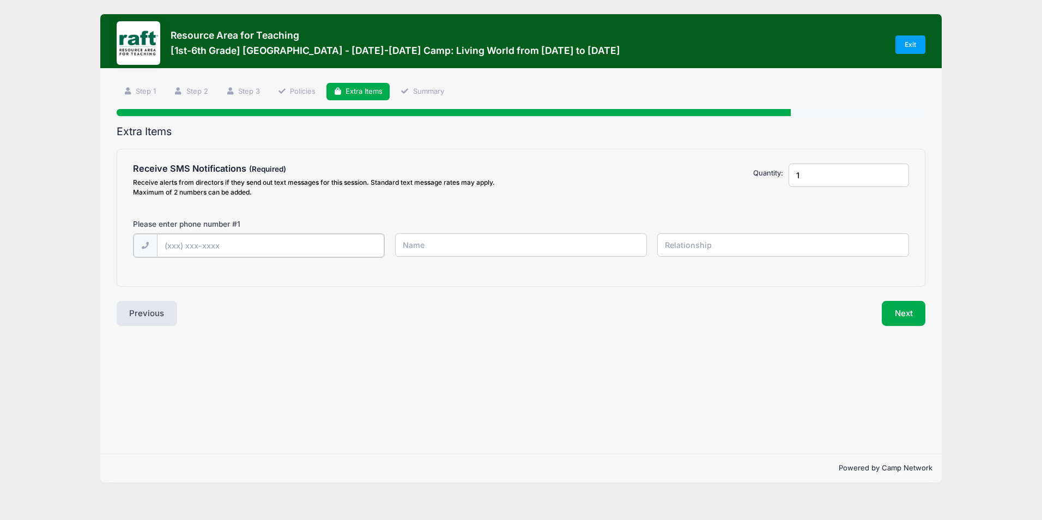
click at [183, 251] on input "text" at bounding box center [270, 245] width 227 height 23
type input "(408) 334-1282"
type input "Thuong Le"
type input "Mother"
click at [901, 314] on button "Next" at bounding box center [904, 312] width 44 height 25
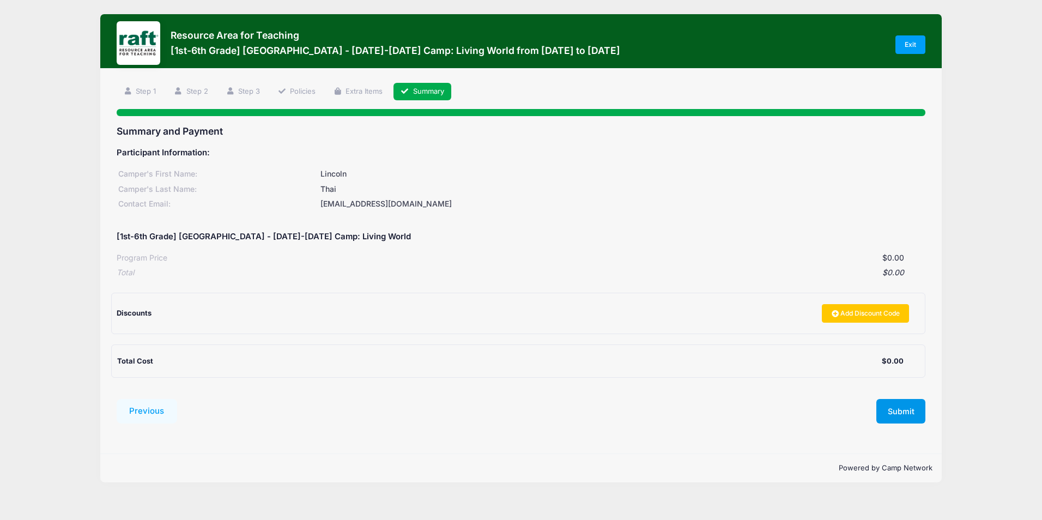
click at [892, 410] on button "Submit" at bounding box center [900, 411] width 49 height 25
